Goal: Task Accomplishment & Management: Use online tool/utility

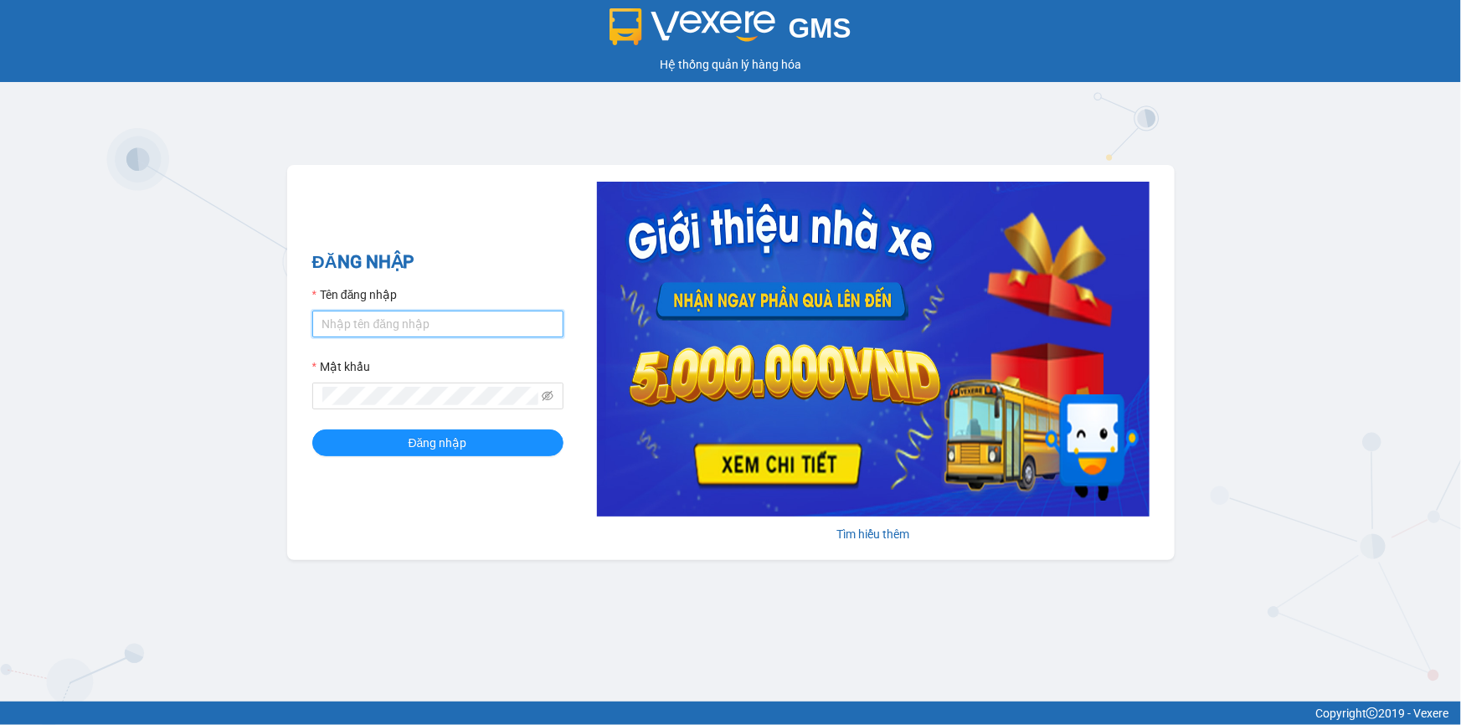
click at [423, 316] on input "Tên đăng nhập" at bounding box center [437, 324] width 251 height 27
type input "thusuong.tienoanh"
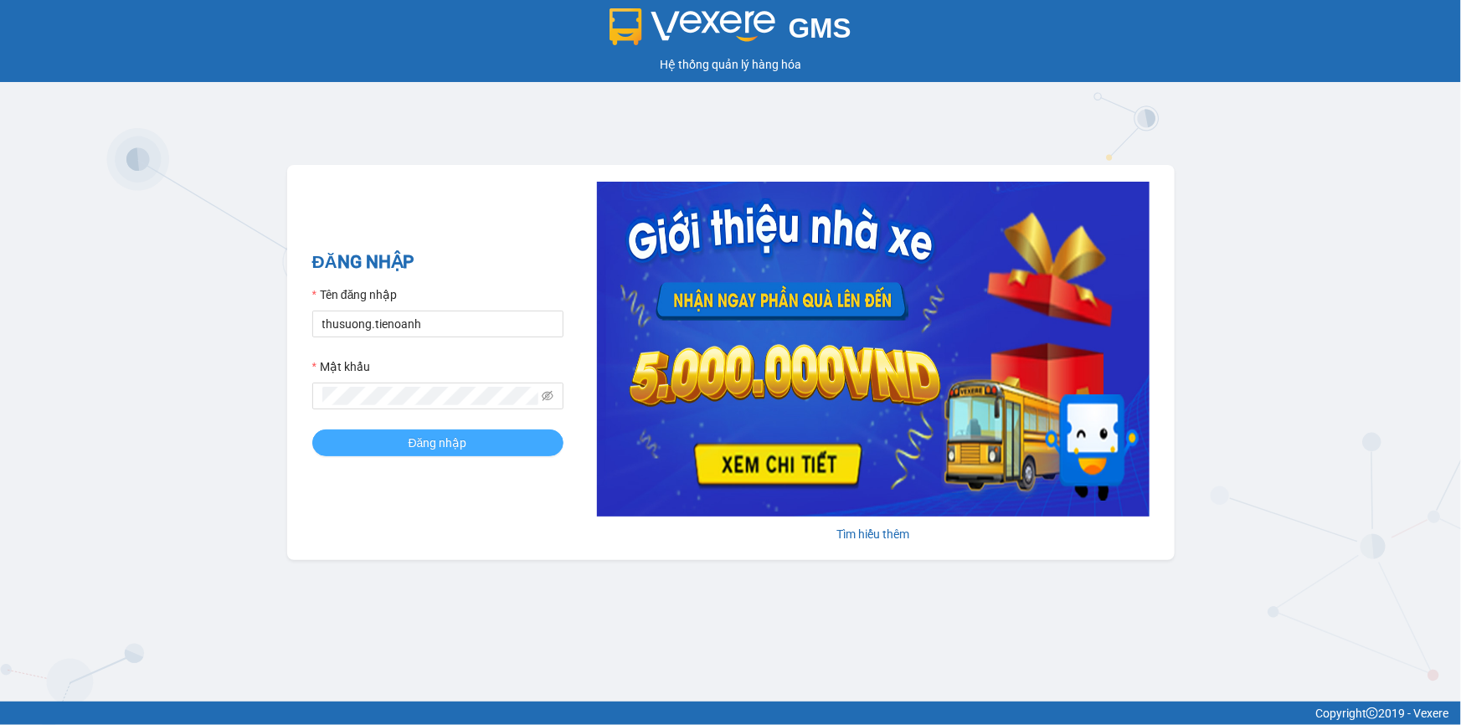
click at [430, 452] on span "Đăng nhập" at bounding box center [438, 443] width 59 height 18
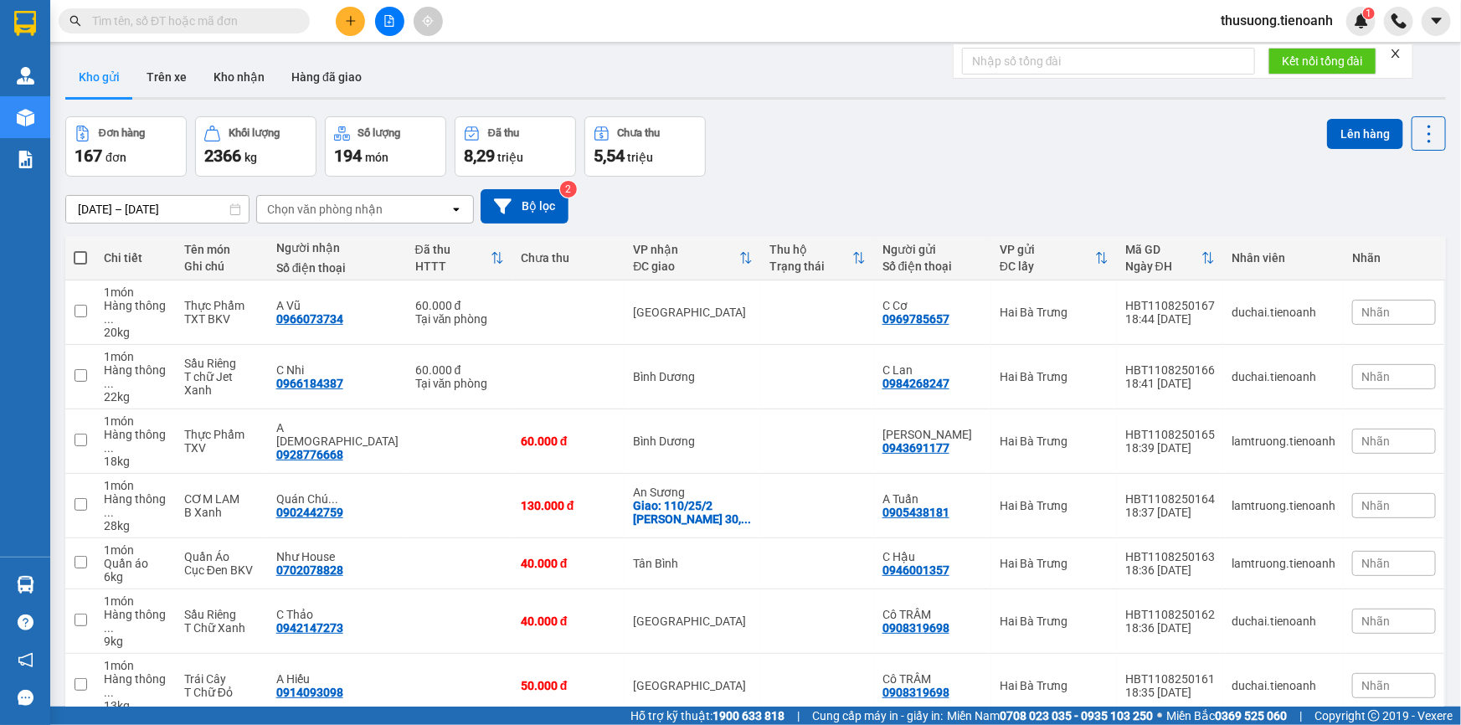
click at [183, 15] on input "text" at bounding box center [191, 21] width 198 height 18
paste input "0942247799"
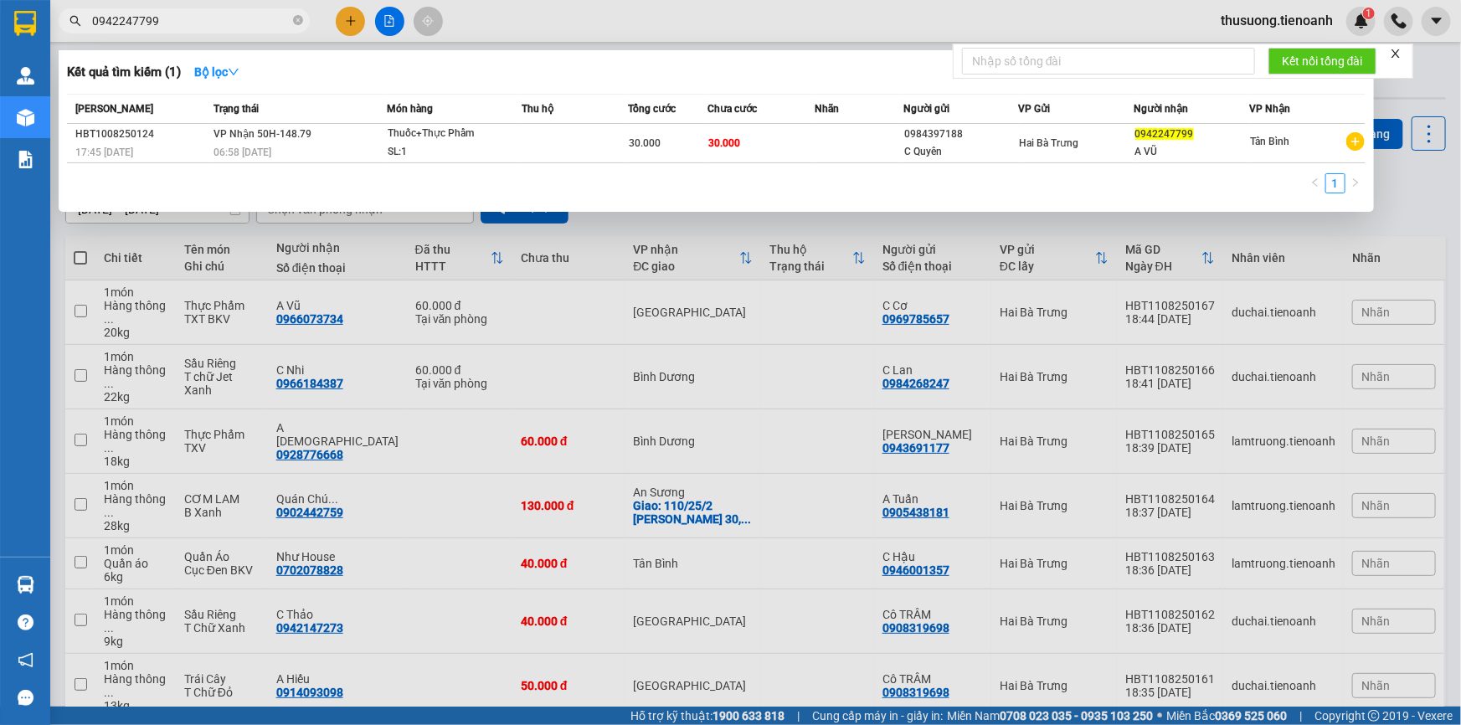
type input "0942247799"
drag, startPoint x: 293, startPoint y: 24, endPoint x: 276, endPoint y: 23, distance: 16.8
click at [293, 24] on icon "close-circle" at bounding box center [298, 20] width 10 height 10
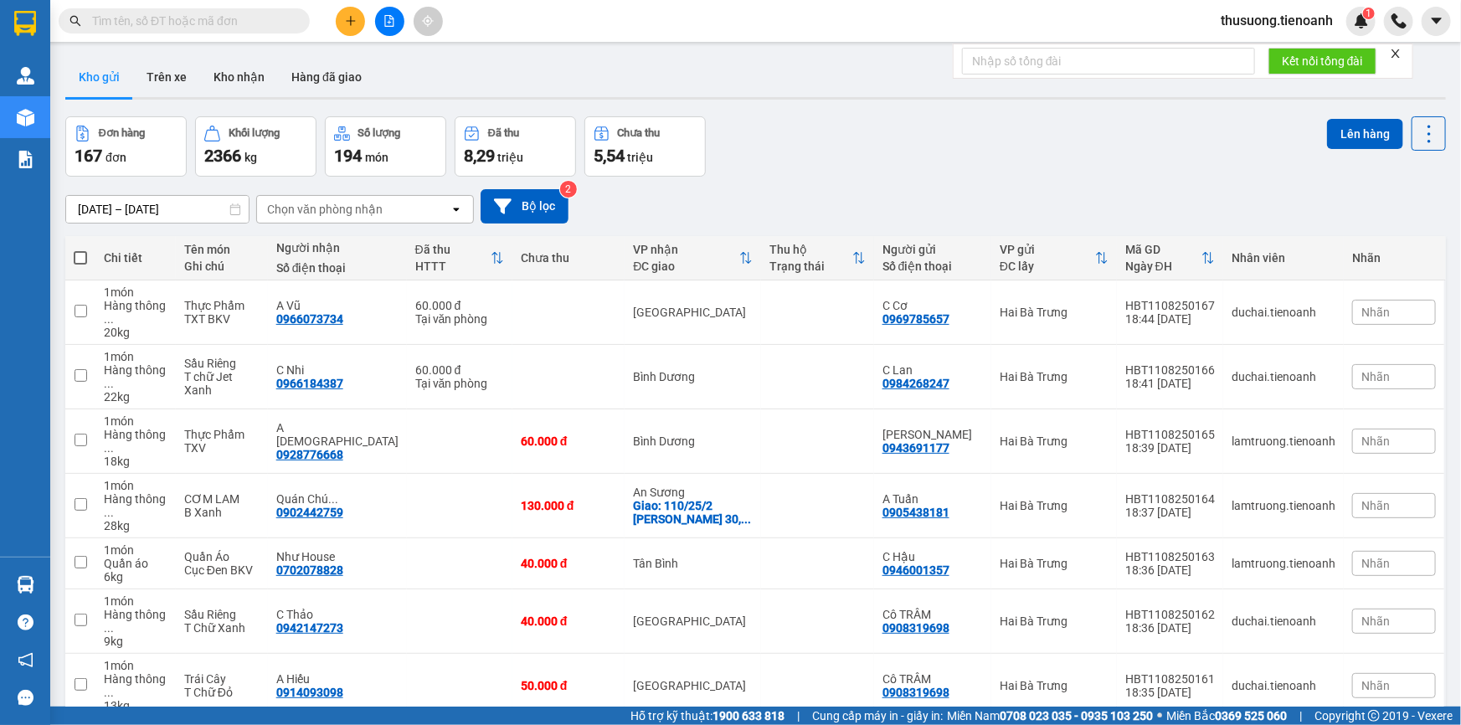
paste input "0976610090"
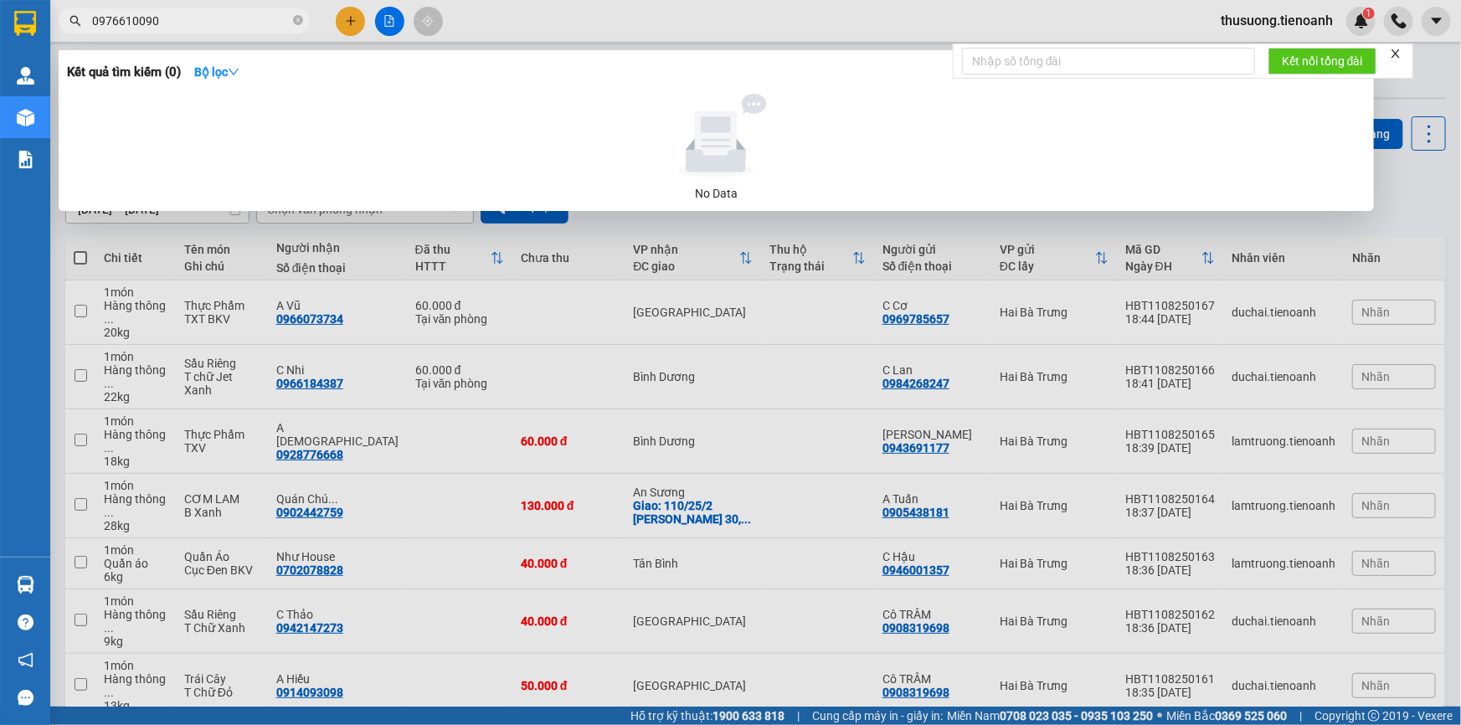
type input "0976610090"
click at [297, 18] on icon "close-circle" at bounding box center [298, 20] width 10 height 10
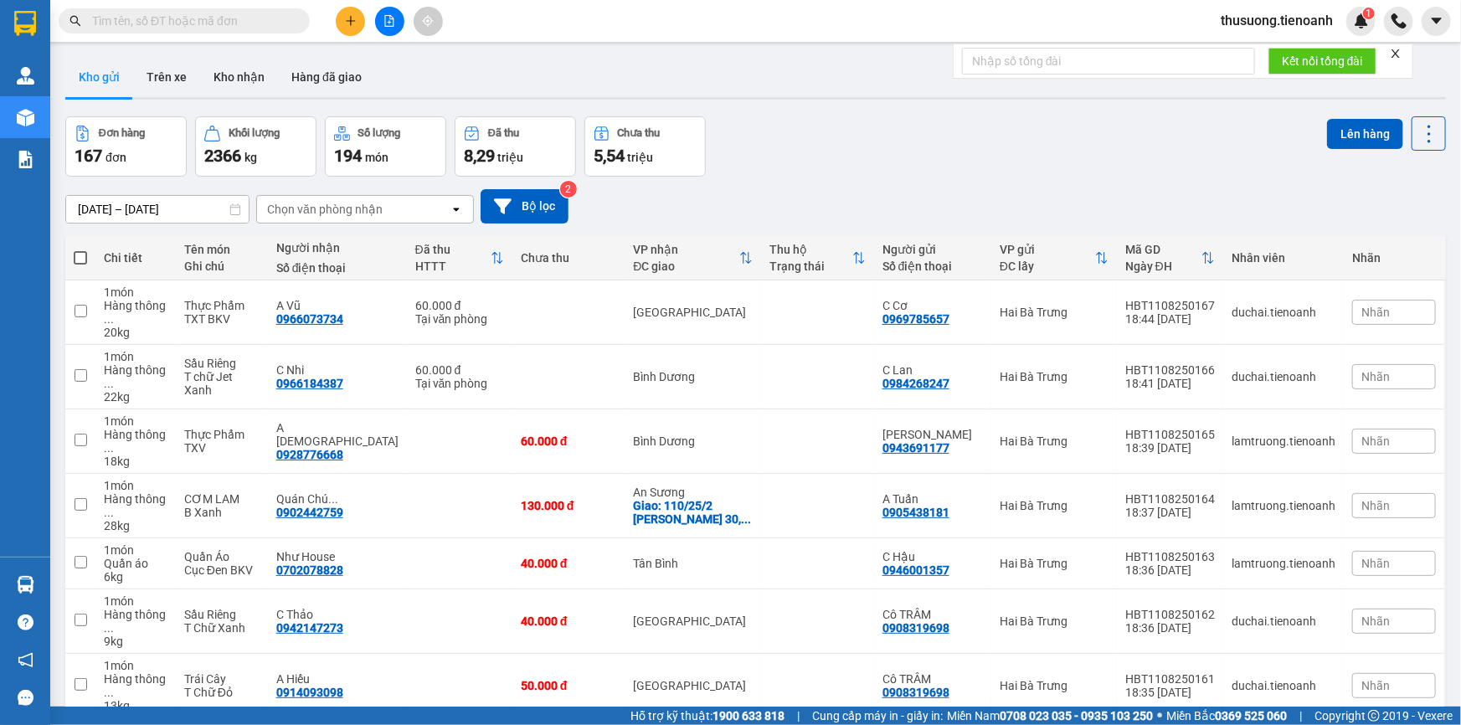
paste input "0942404540"
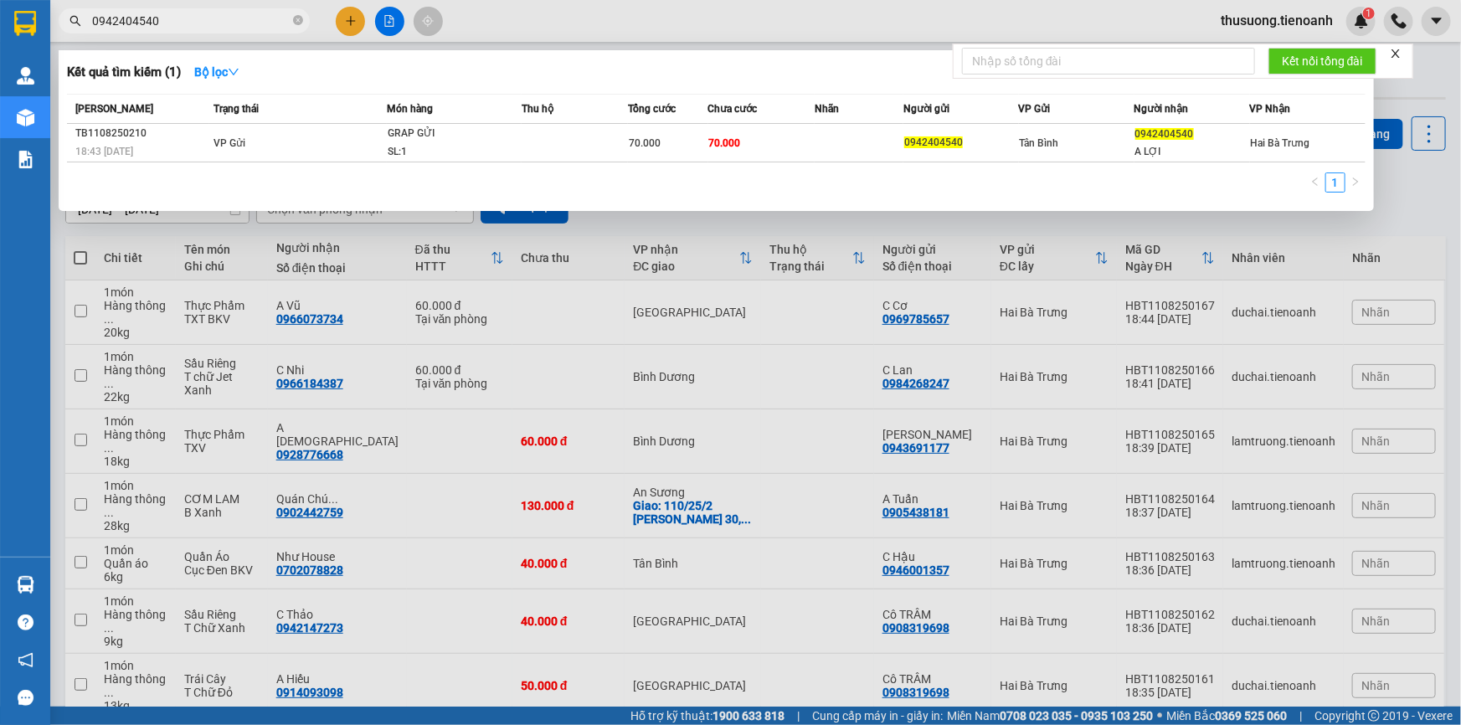
type input "0942404540"
click at [195, 162] on table "[PERSON_NAME] thái Món hàng Thu hộ Tổng cước Chưa cước Nhãn Người gửi VP Gửi Ng…" at bounding box center [716, 128] width 1298 height 69
click at [200, 157] on div "18:43 [DATE]" at bounding box center [141, 151] width 133 height 18
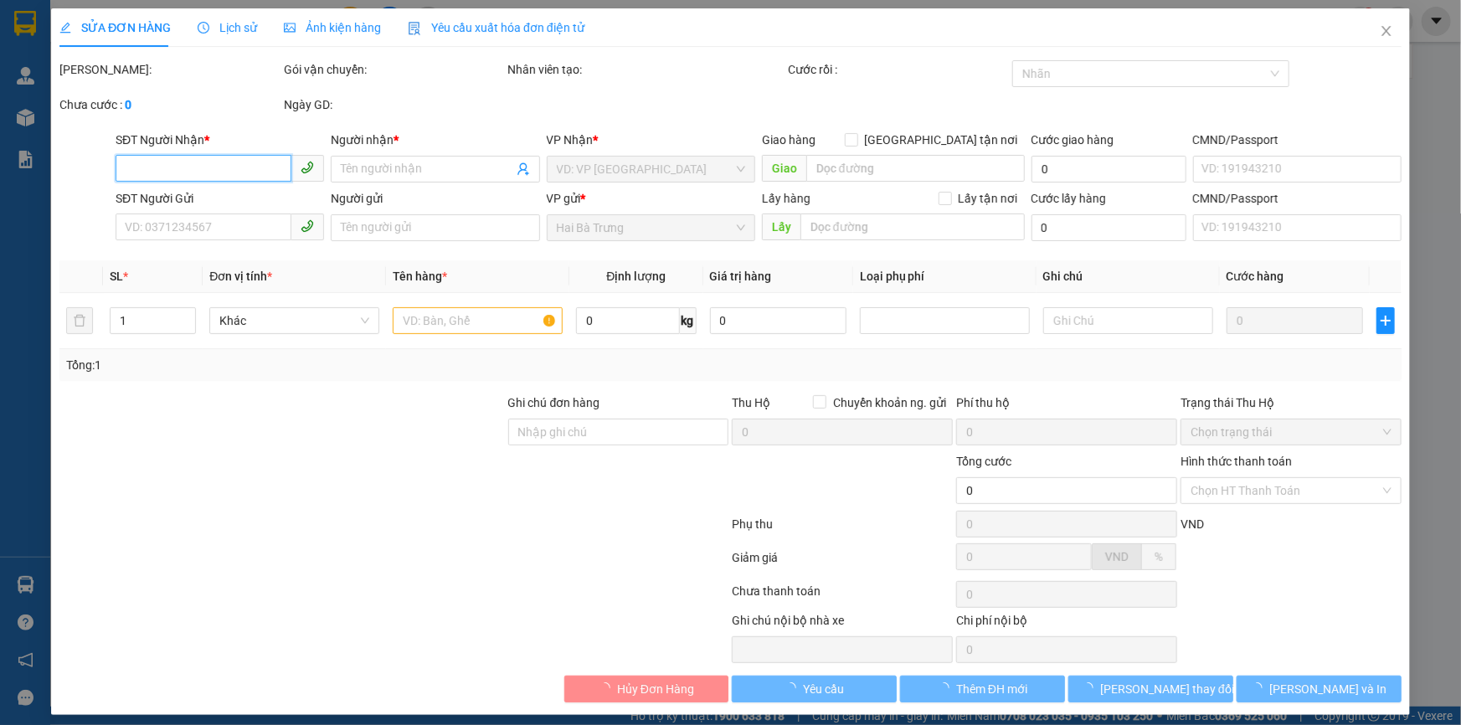
type input "0942404540"
type input "A LỢI"
type input "0942404540"
type input "70.000"
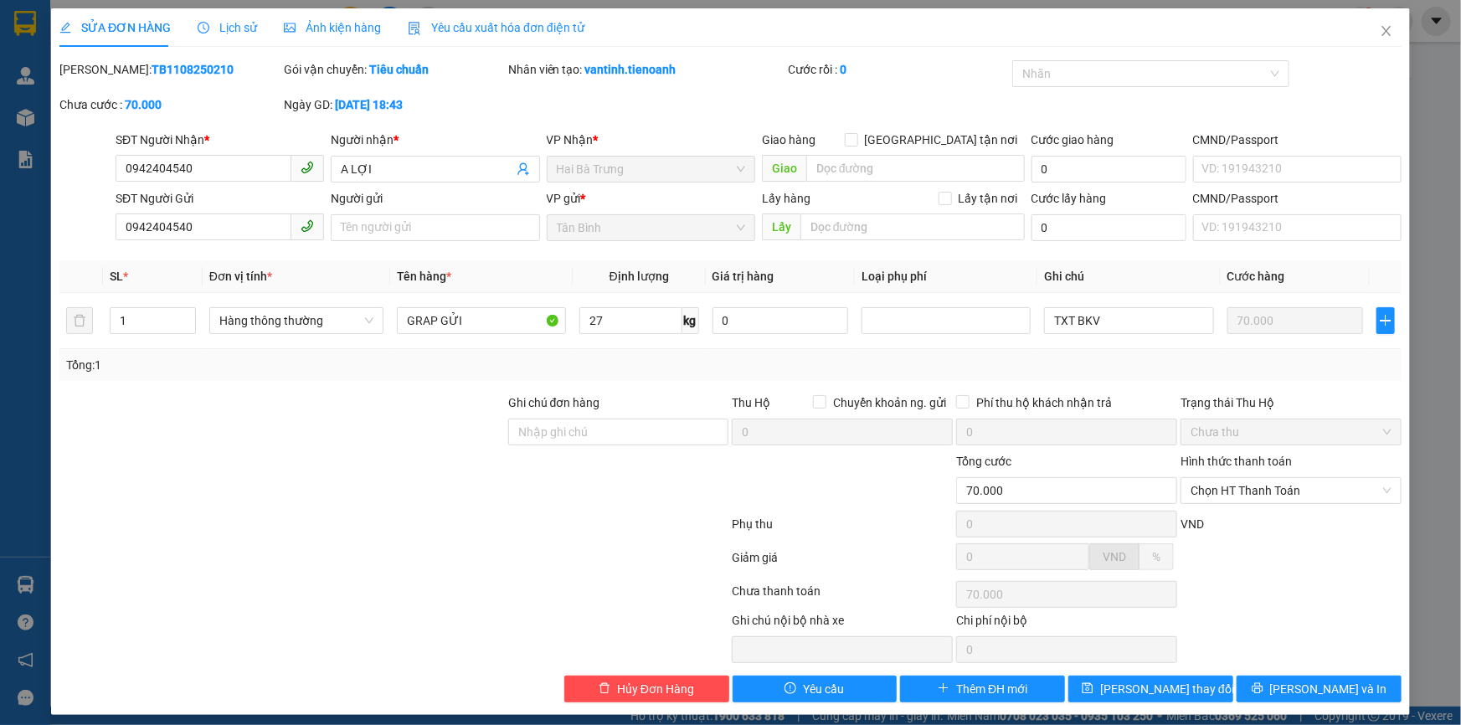
click at [228, 28] on span "Lịch sử" at bounding box center [227, 27] width 59 height 13
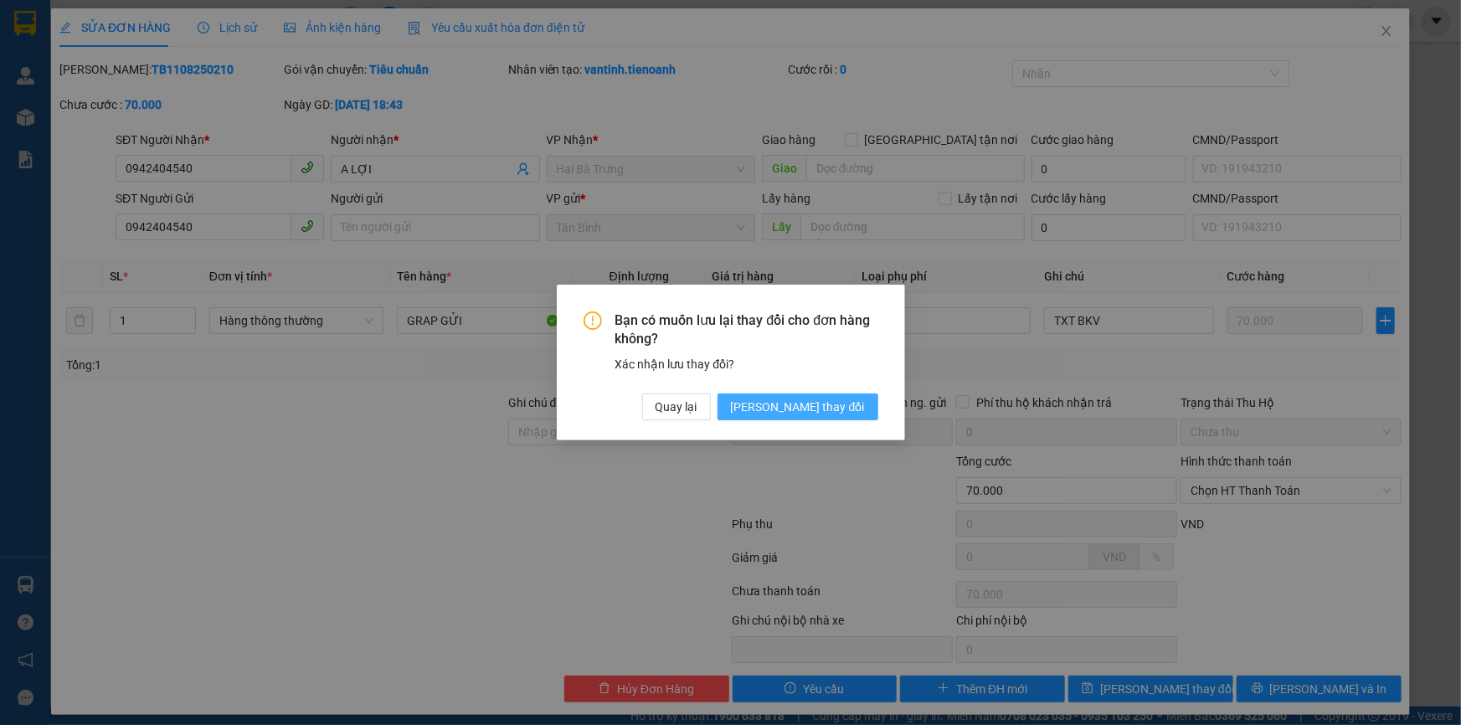
click at [839, 405] on span "[PERSON_NAME] thay đổi" at bounding box center [798, 407] width 134 height 18
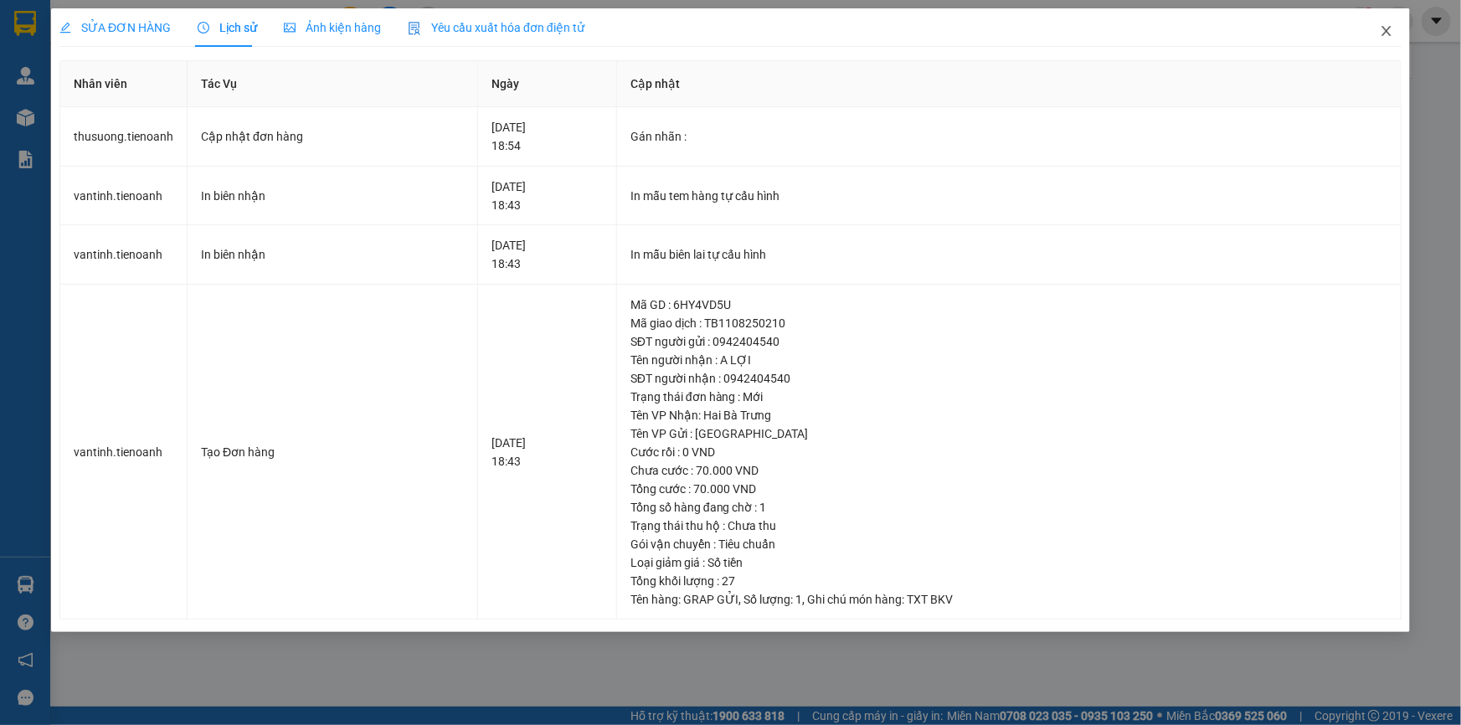
click at [1392, 32] on icon "close" at bounding box center [1386, 30] width 13 height 13
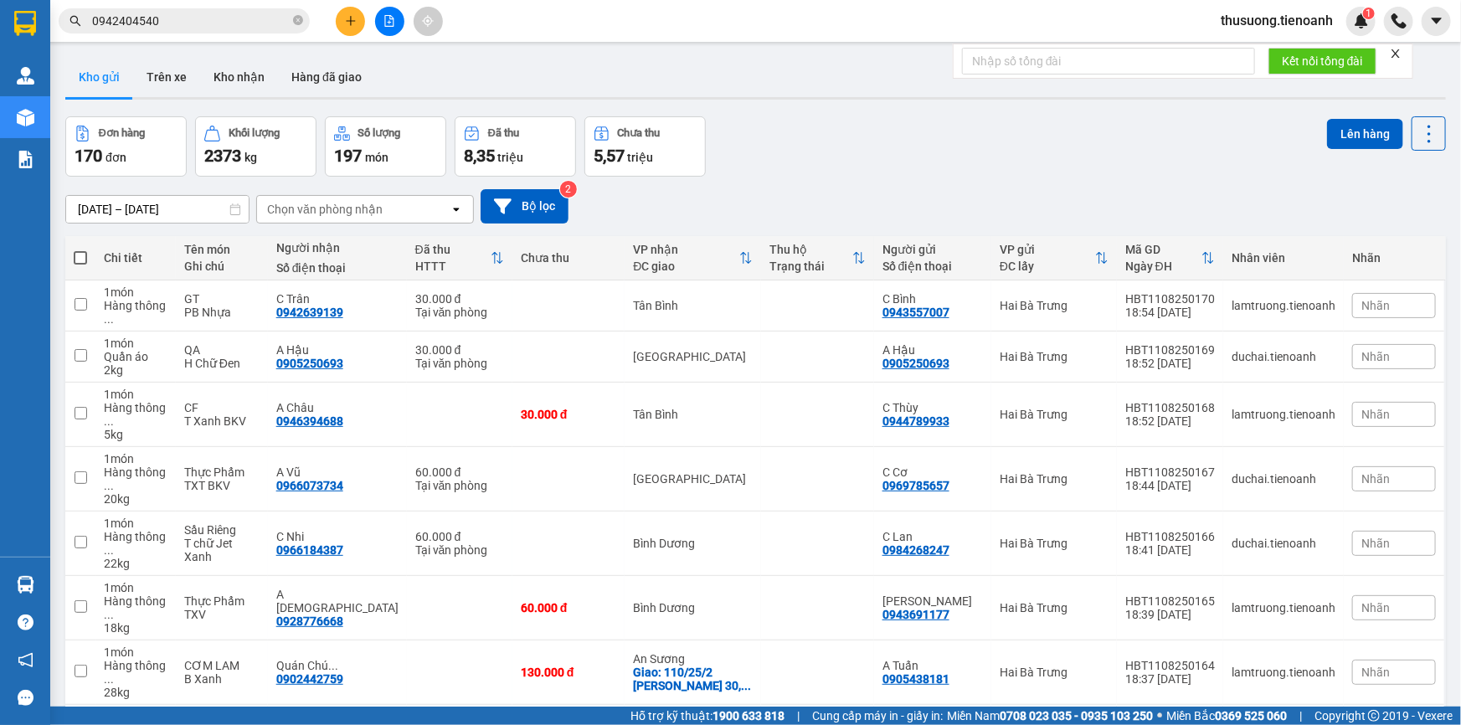
click at [162, 21] on input "0942404540" at bounding box center [191, 21] width 198 height 18
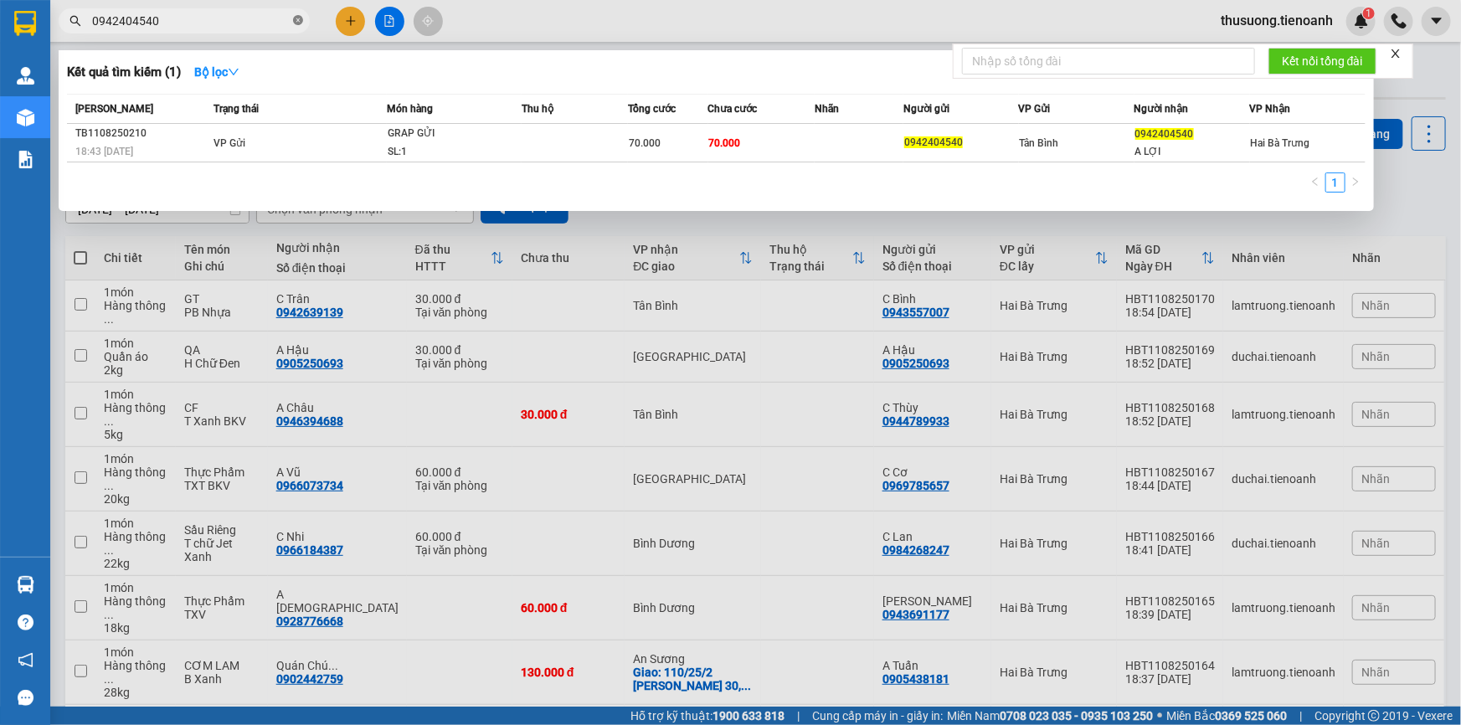
click at [296, 23] on icon "close-circle" at bounding box center [298, 20] width 10 height 10
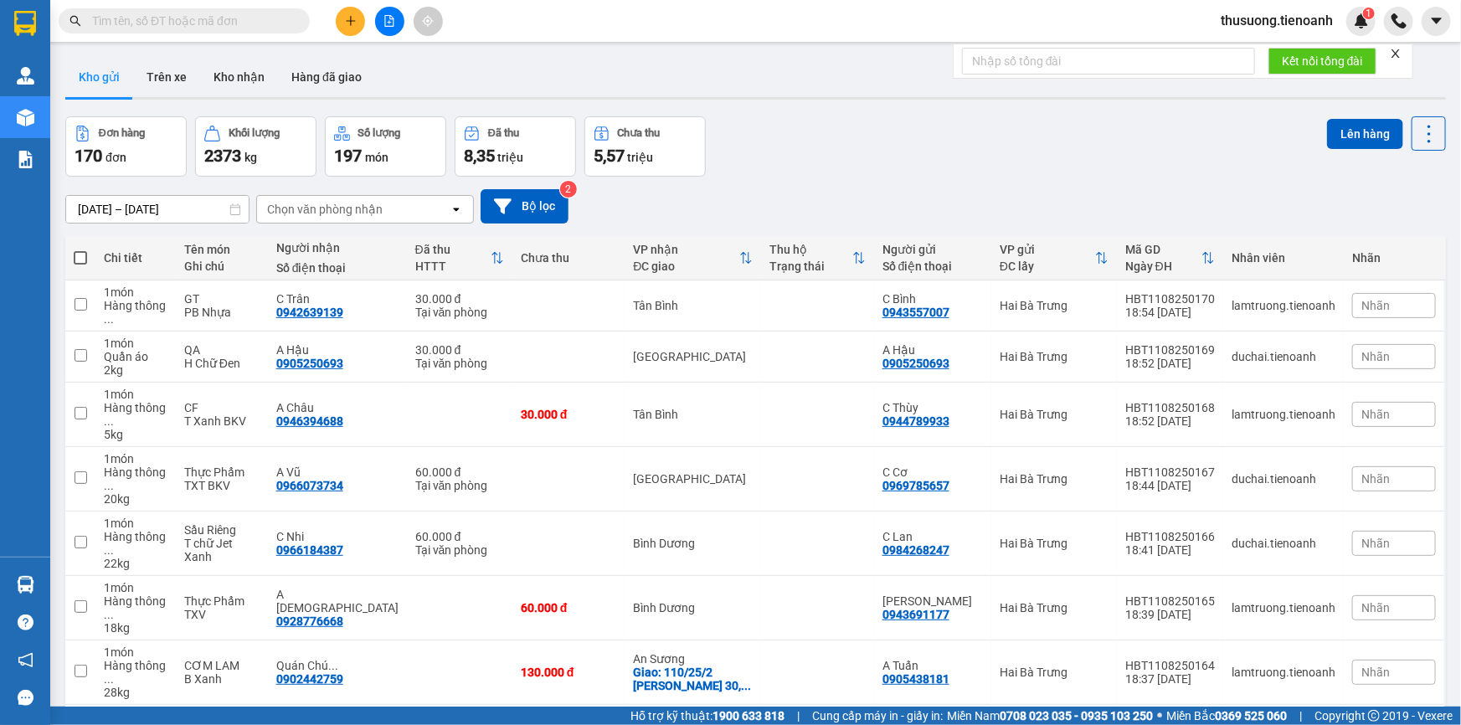
paste input "0942247799"
type input "0942247799"
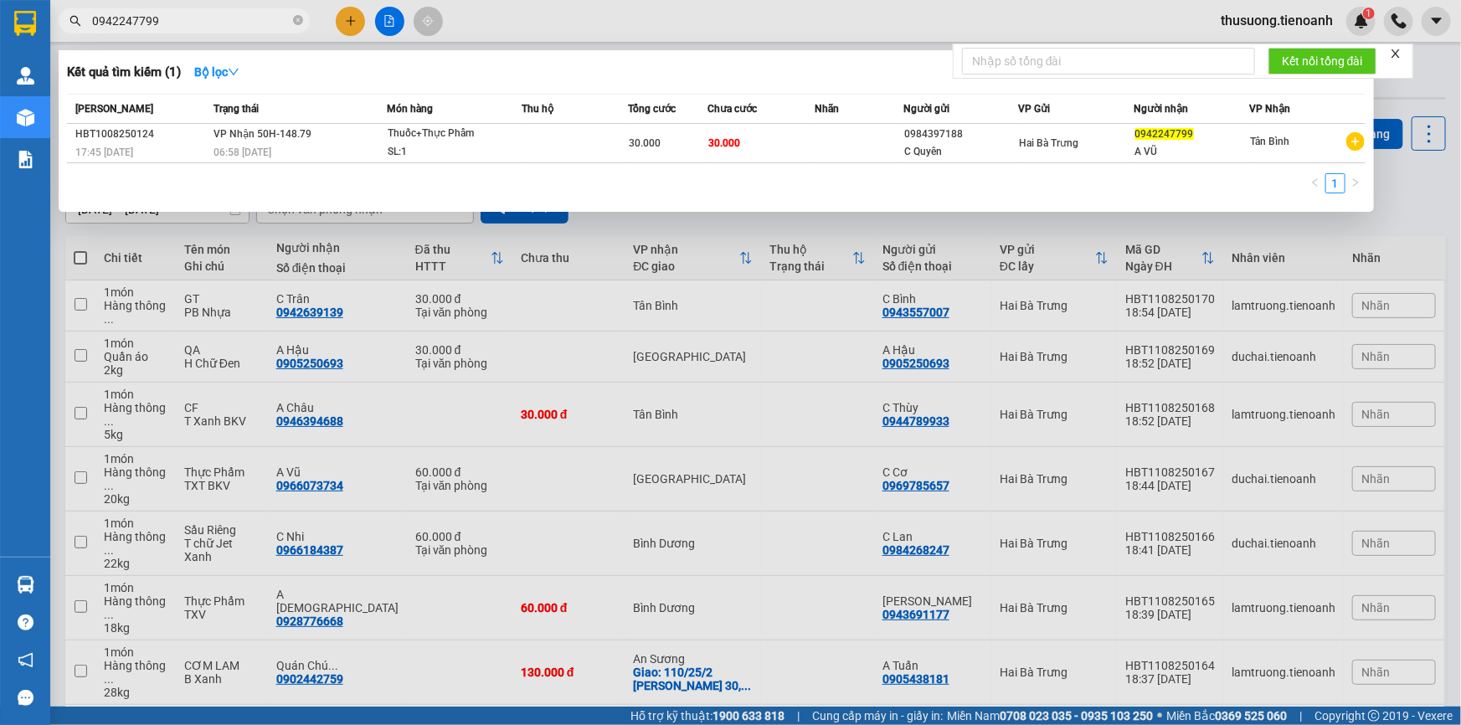
click at [265, 13] on input "0942247799" at bounding box center [191, 21] width 198 height 18
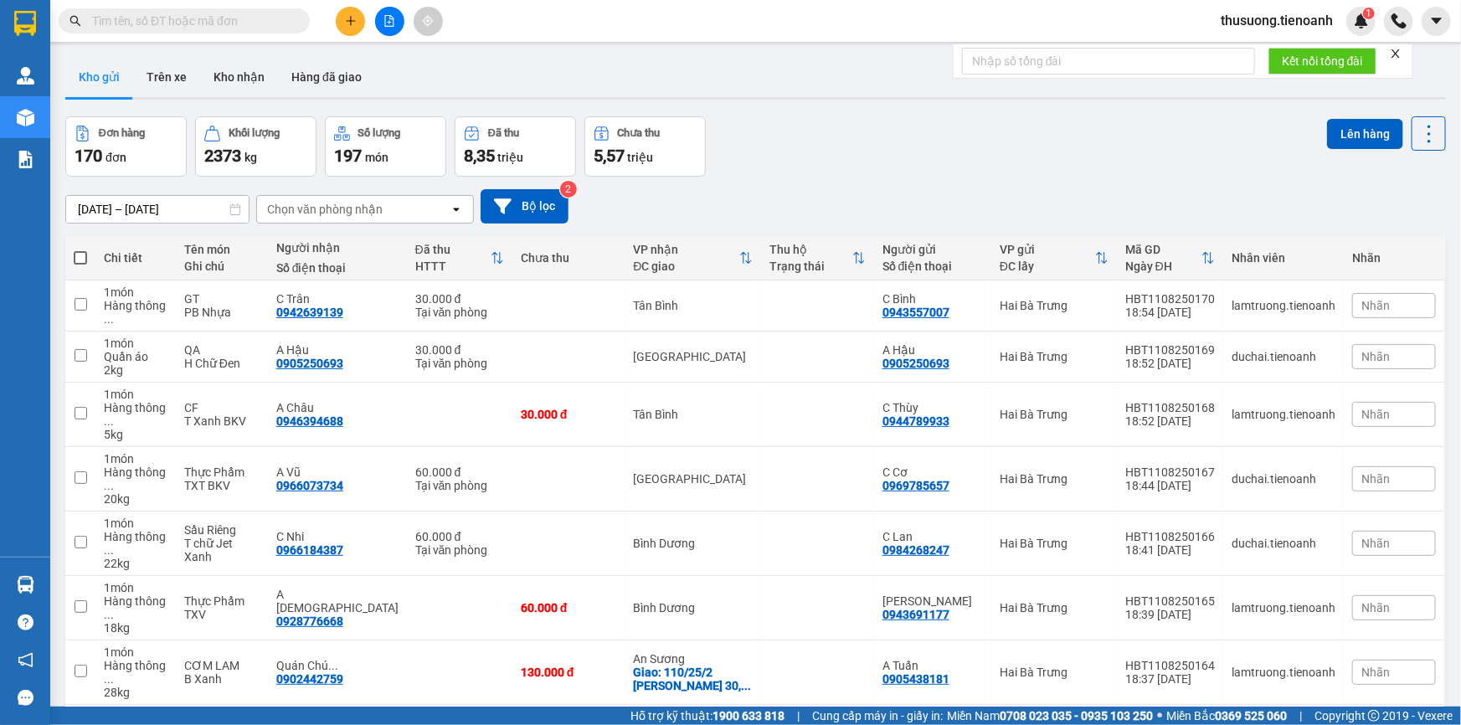
click at [226, 14] on input "text" at bounding box center [191, 21] width 198 height 18
paste input "0942404540"
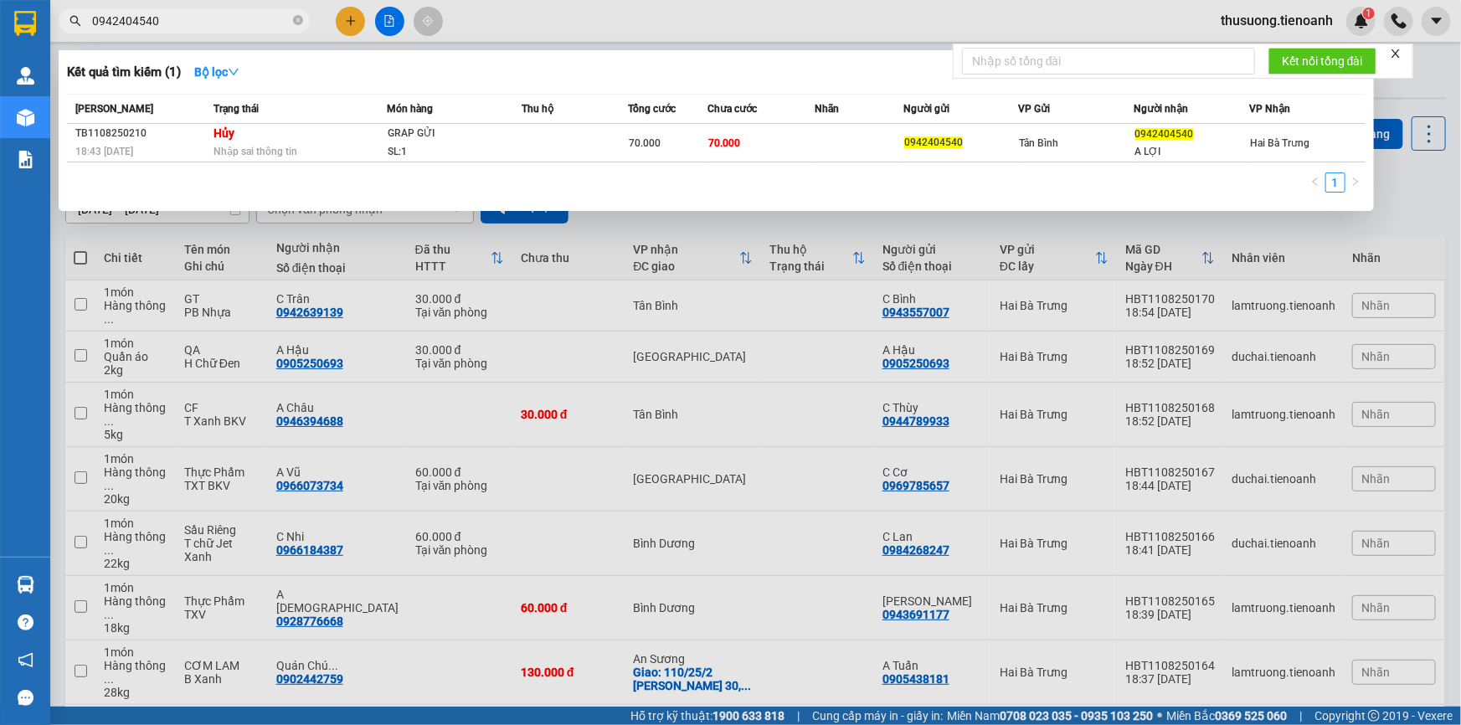
type input "0942404540"
